Goal: Task Accomplishment & Management: Manage account settings

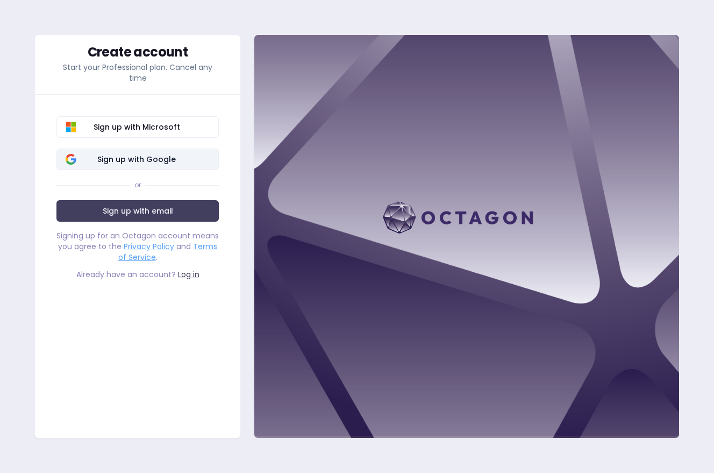
click at [129, 164] on span "Sign up with Google" at bounding box center [136, 159] width 146 height 11
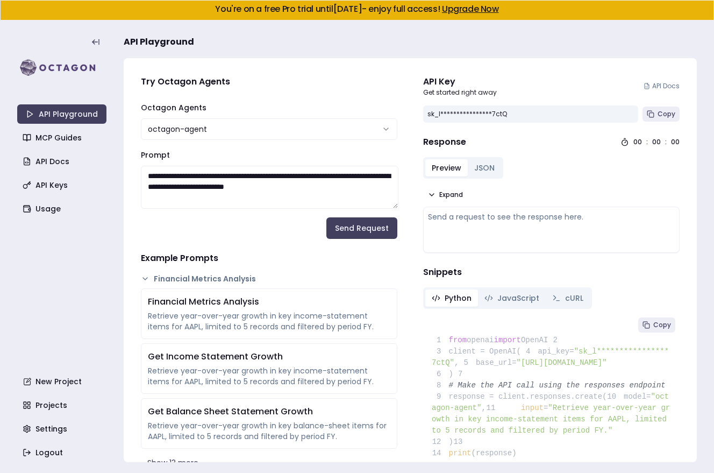
click at [481, 12] on link "Upgrade Now" at bounding box center [470, 9] width 57 height 12
click at [662, 113] on span "Copy" at bounding box center [667, 114] width 18 height 9
click at [658, 122] on div "**********" at bounding box center [551, 113] width 257 height 17
click at [656, 110] on button "Copy" at bounding box center [661, 113] width 37 height 15
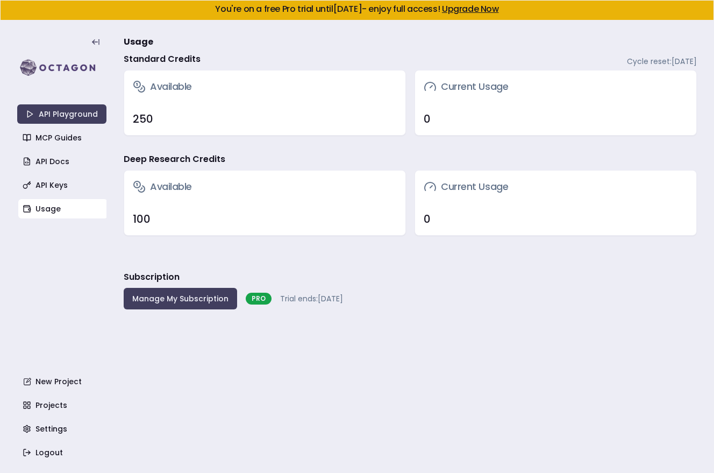
click at [448, 41] on h3 "Usage" at bounding box center [410, 42] width 573 height 22
